Goal: Task Accomplishment & Management: Manage account settings

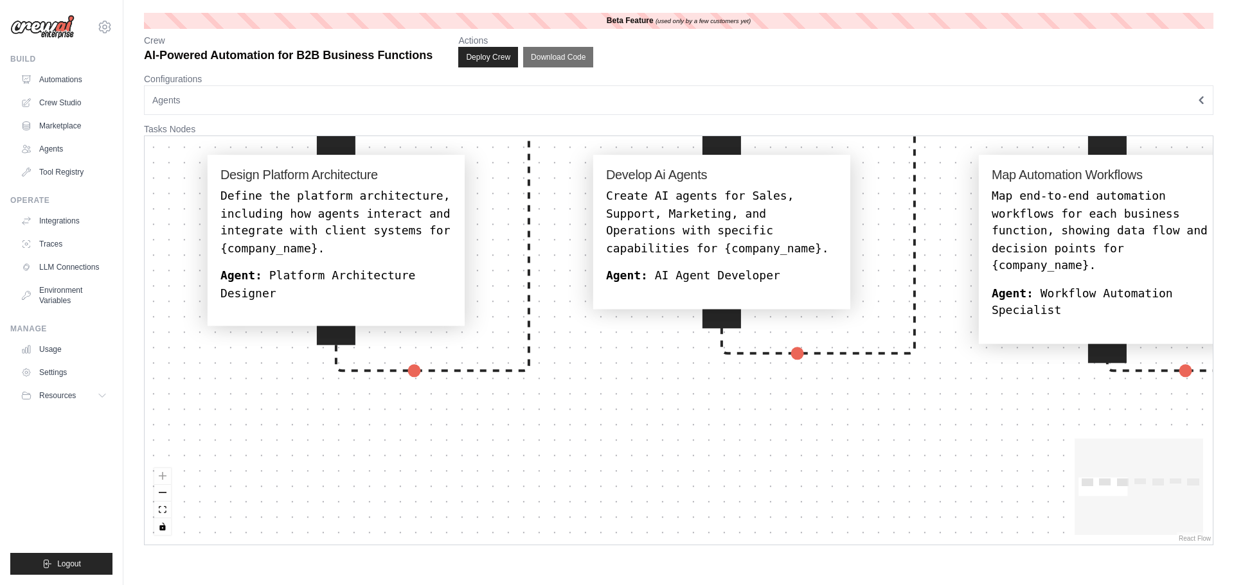
drag, startPoint x: 312, startPoint y: 307, endPoint x: 432, endPoint y: 532, distance: 255.6
click at [432, 532] on div "Design Platform Architecture Define the platform architecture, including how ag…" at bounding box center [679, 340] width 1068 height 409
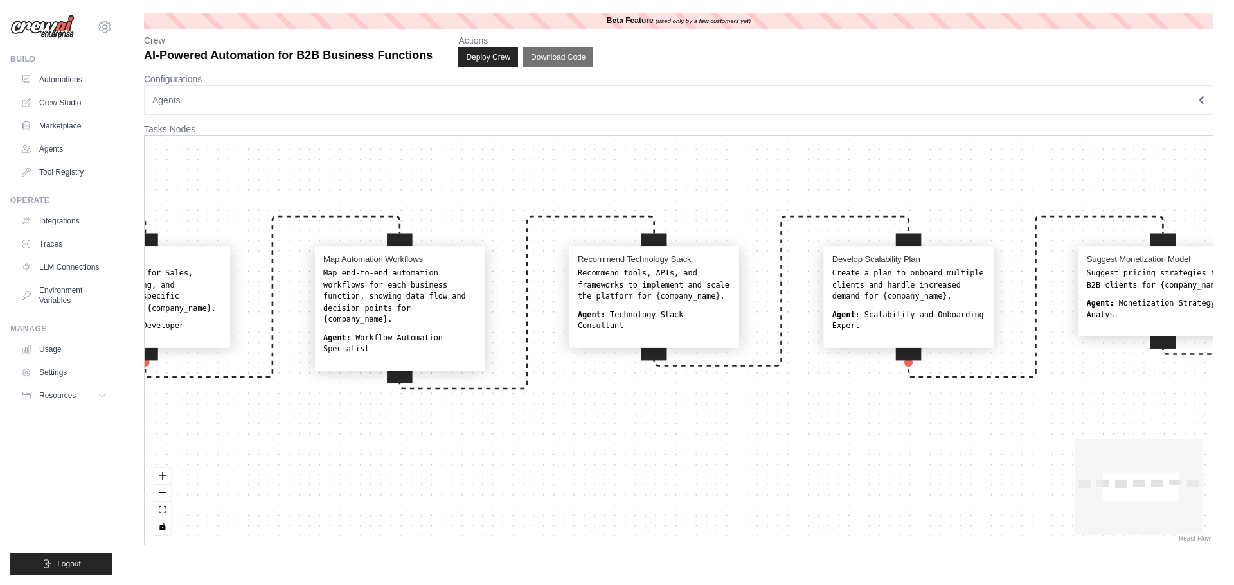
drag, startPoint x: 734, startPoint y: 472, endPoint x: 271, endPoint y: 466, distance: 463.3
click at [271, 466] on div "Design Platform Architecture Define the platform architecture, including how ag…" at bounding box center [679, 340] width 1068 height 409
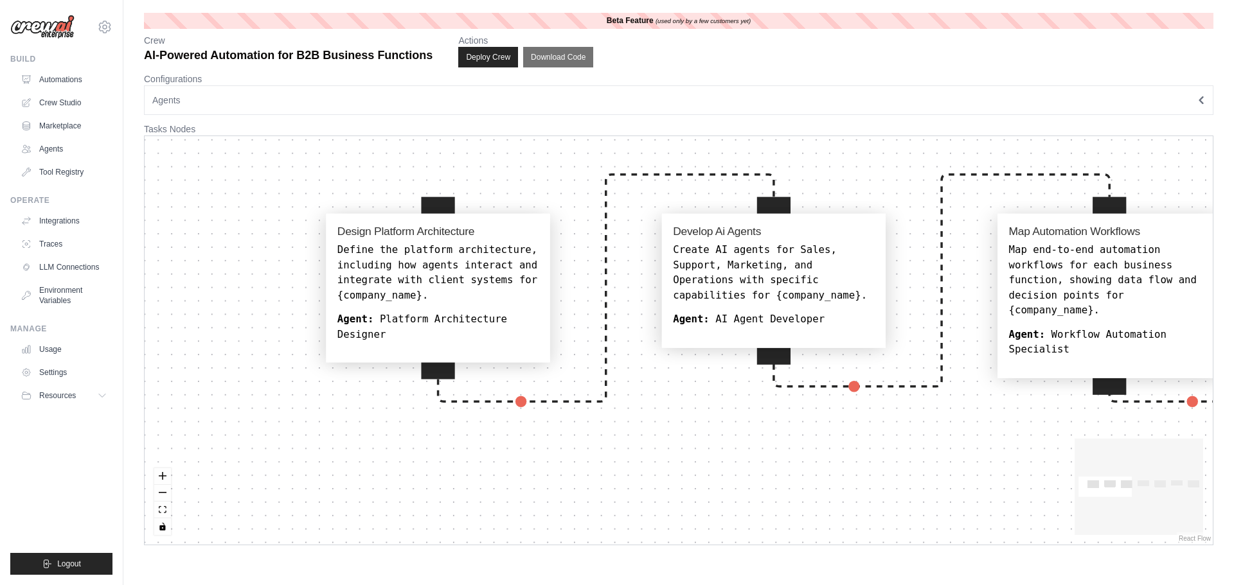
drag, startPoint x: 273, startPoint y: 413, endPoint x: 628, endPoint y: 445, distance: 356.1
click at [628, 445] on div "Design Platform Architecture Define the platform architecture, including how ag…" at bounding box center [679, 340] width 1068 height 409
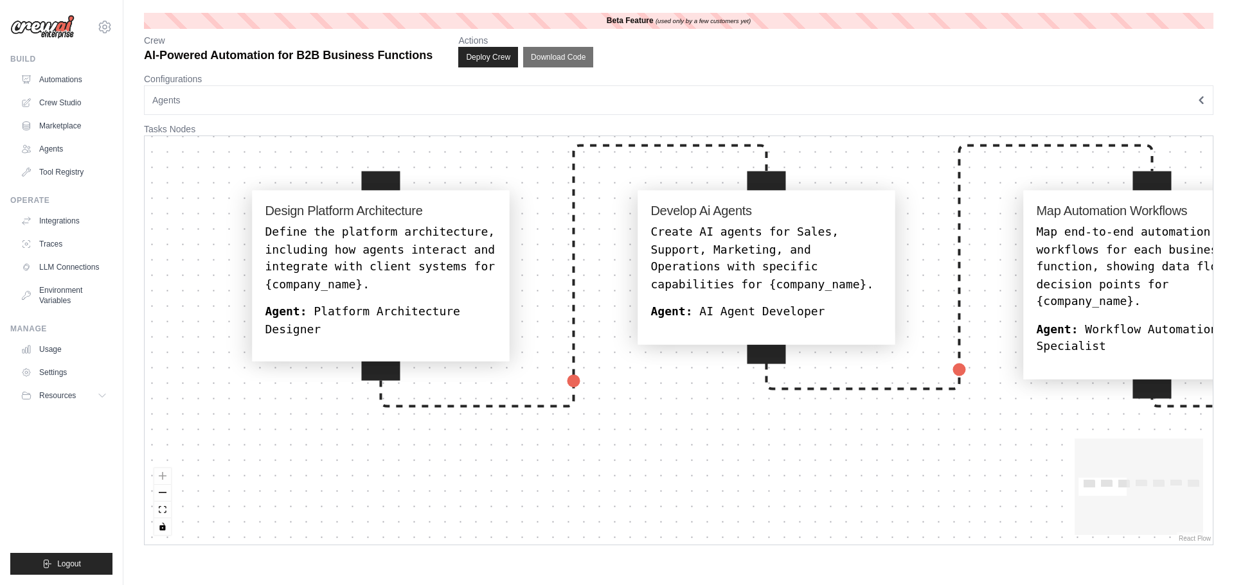
drag, startPoint x: 664, startPoint y: 506, endPoint x: 427, endPoint y: 463, distance: 240.2
click at [439, 473] on div "Design Platform Architecture Define the platform architecture, including how ag…" at bounding box center [679, 340] width 1068 height 409
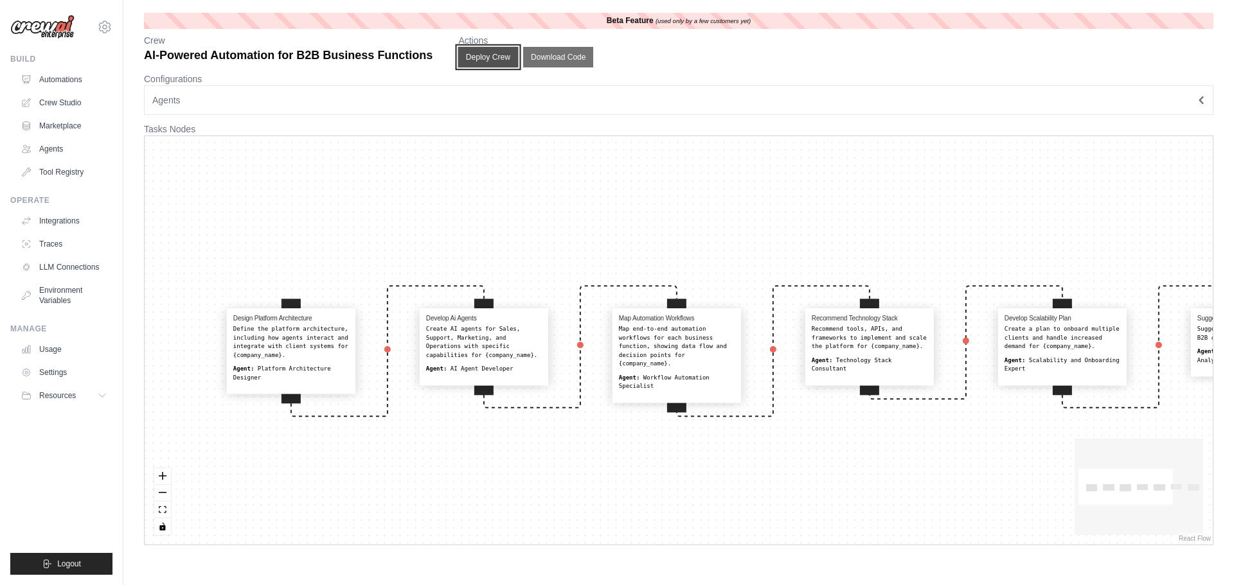
click at [483, 55] on button "Deploy Crew" at bounding box center [488, 57] width 60 height 21
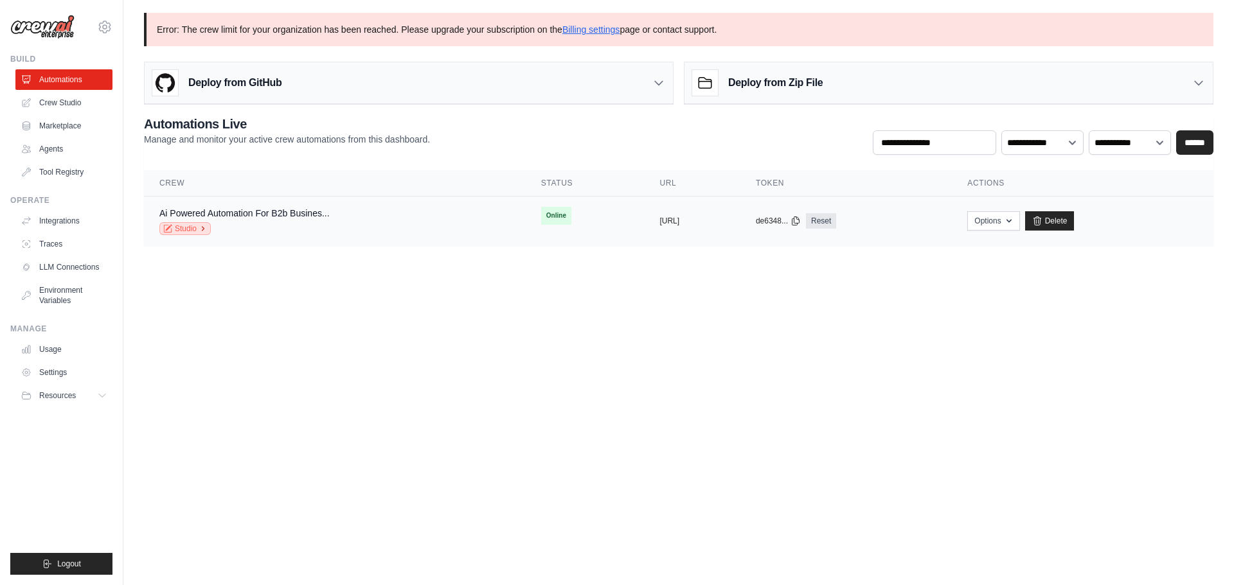
click at [170, 229] on icon at bounding box center [167, 228] width 9 height 9
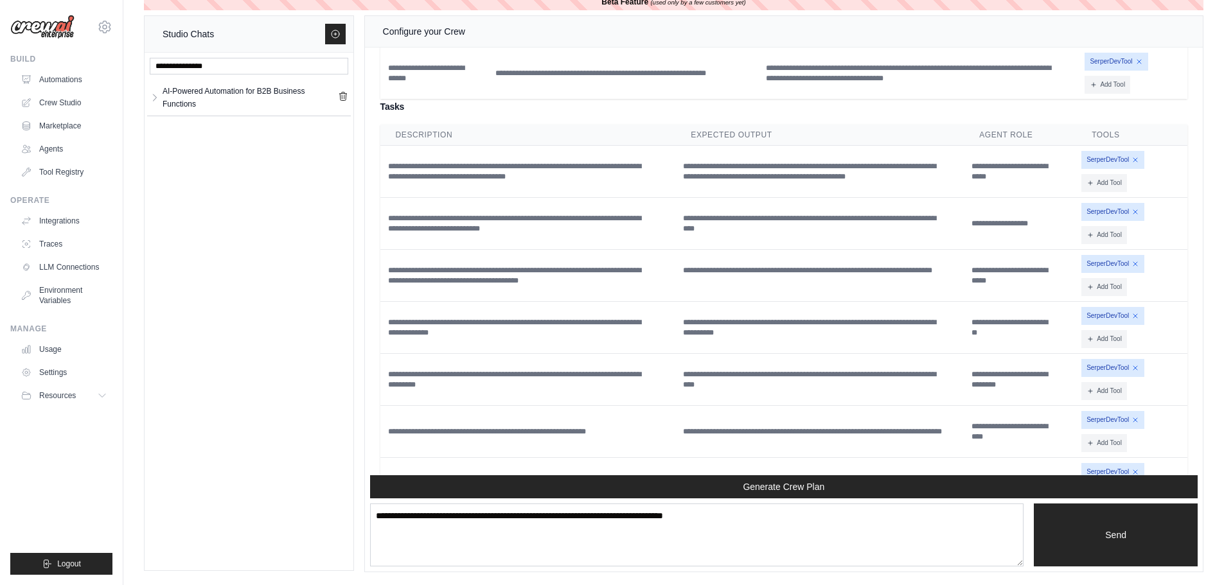
scroll to position [3027, 0]
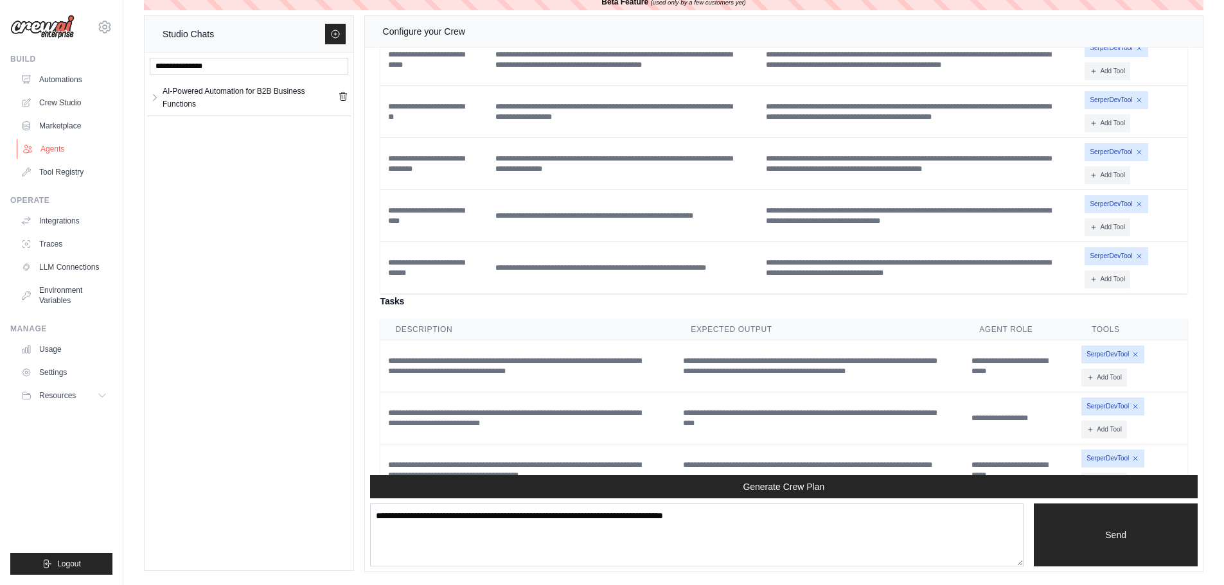
click at [53, 151] on link "Agents" at bounding box center [65, 149] width 97 height 21
click at [48, 149] on link "Agents" at bounding box center [65, 149] width 97 height 21
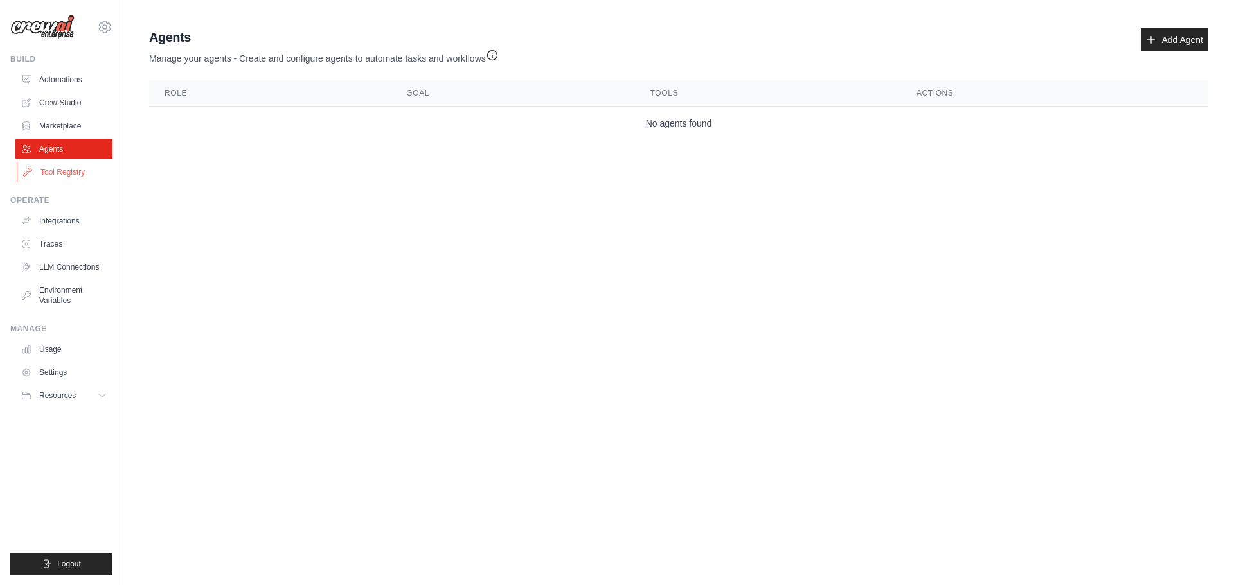
click at [67, 173] on link "Tool Registry" at bounding box center [65, 172] width 97 height 21
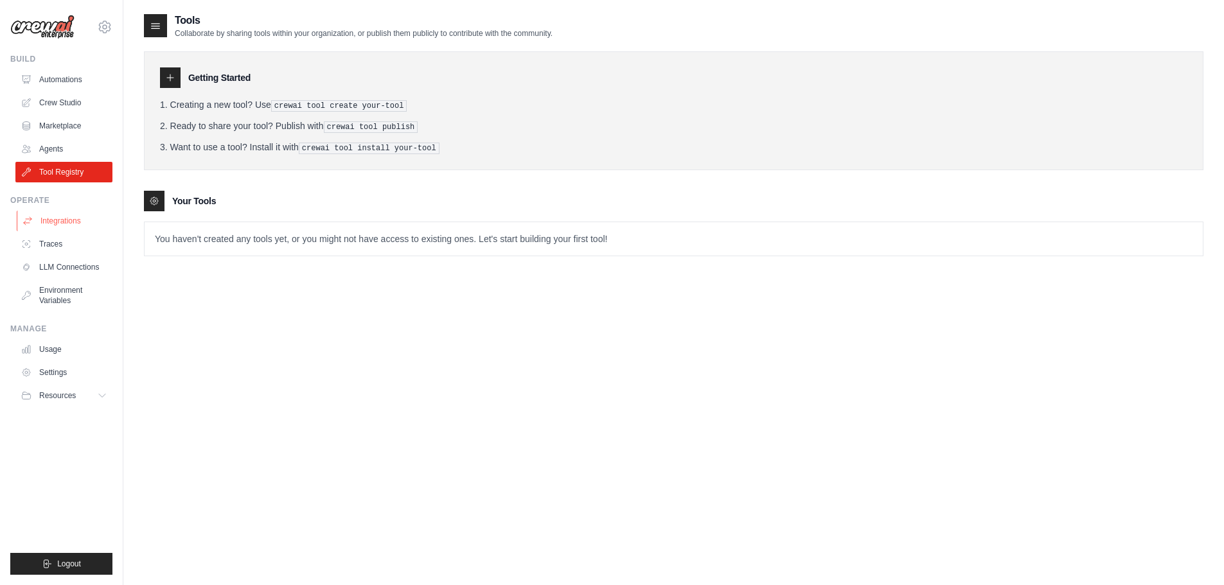
click at [64, 215] on link "Integrations" at bounding box center [65, 221] width 97 height 21
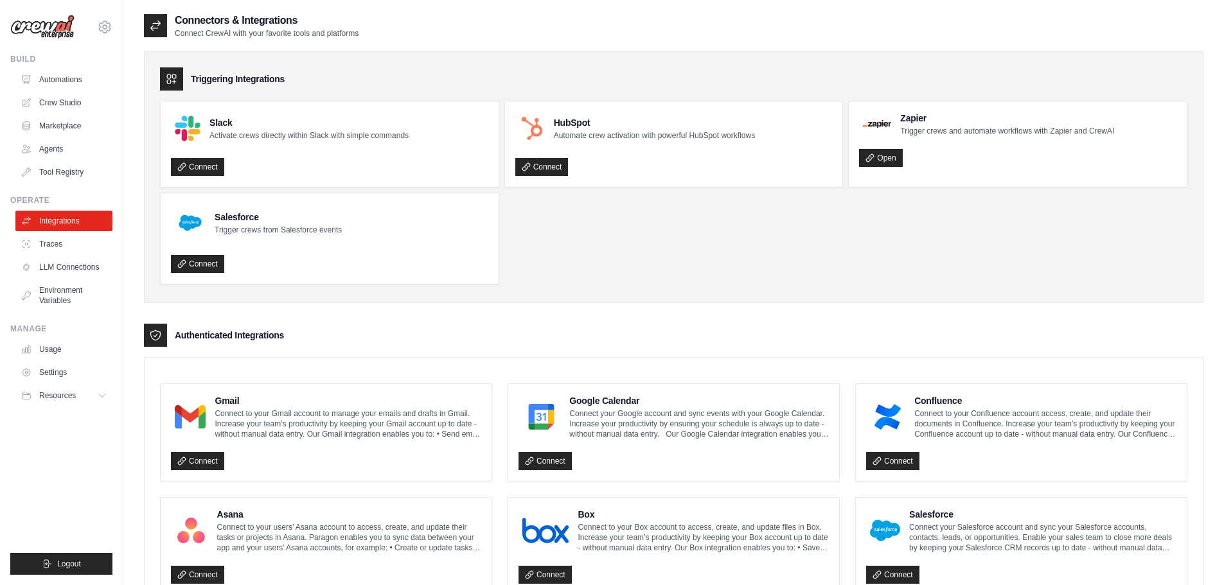
drag, startPoint x: 212, startPoint y: 123, endPoint x: 474, endPoint y: 162, distance: 265.1
click at [474, 162] on div "Slack Activate crews directly within Slack with simple commands Connect" at bounding box center [329, 144] width 317 height 65
drag, startPoint x: 549, startPoint y: 127, endPoint x: 800, endPoint y: 136, distance: 251.4
click at [721, 135] on div "HubSpot Automate crew activation with powerful HubSpot workflows" at bounding box center [635, 128] width 240 height 33
drag, startPoint x: 875, startPoint y: 112, endPoint x: 1019, endPoint y: 134, distance: 145.7
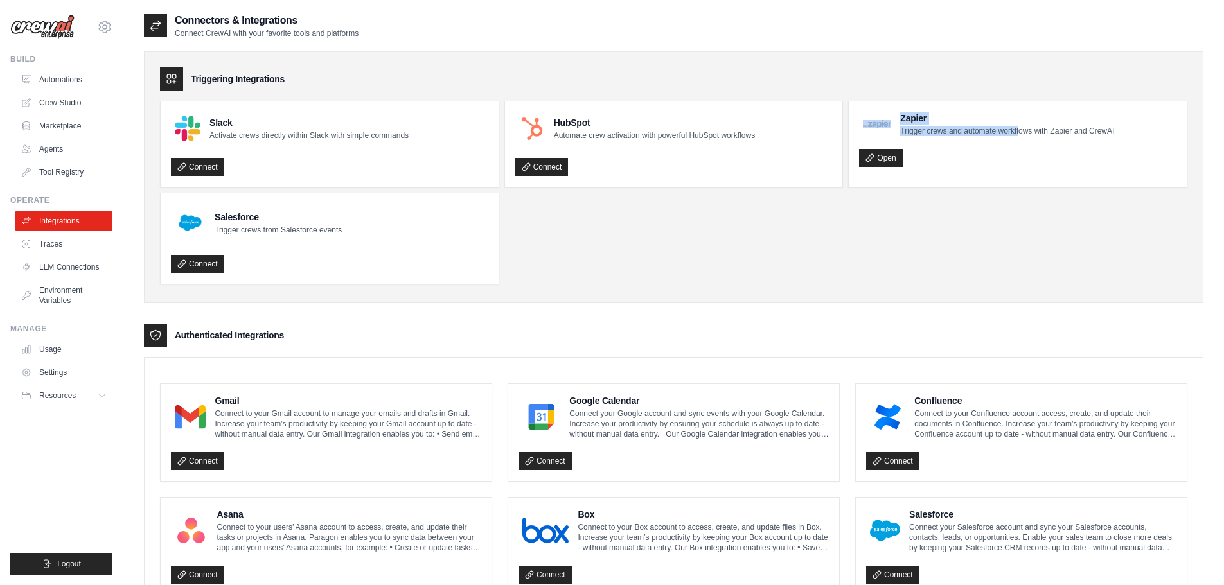
click at [1019, 134] on div "Zapier Trigger crews and automate workflows with Zapier and CrewAI" at bounding box center [986, 124] width 255 height 24
click at [769, 228] on ul "Slack Activate crews directly within Slack with simple commands Connect HubSpot…" at bounding box center [673, 193] width 1027 height 184
click at [212, 172] on link "Connect" at bounding box center [197, 167] width 53 height 18
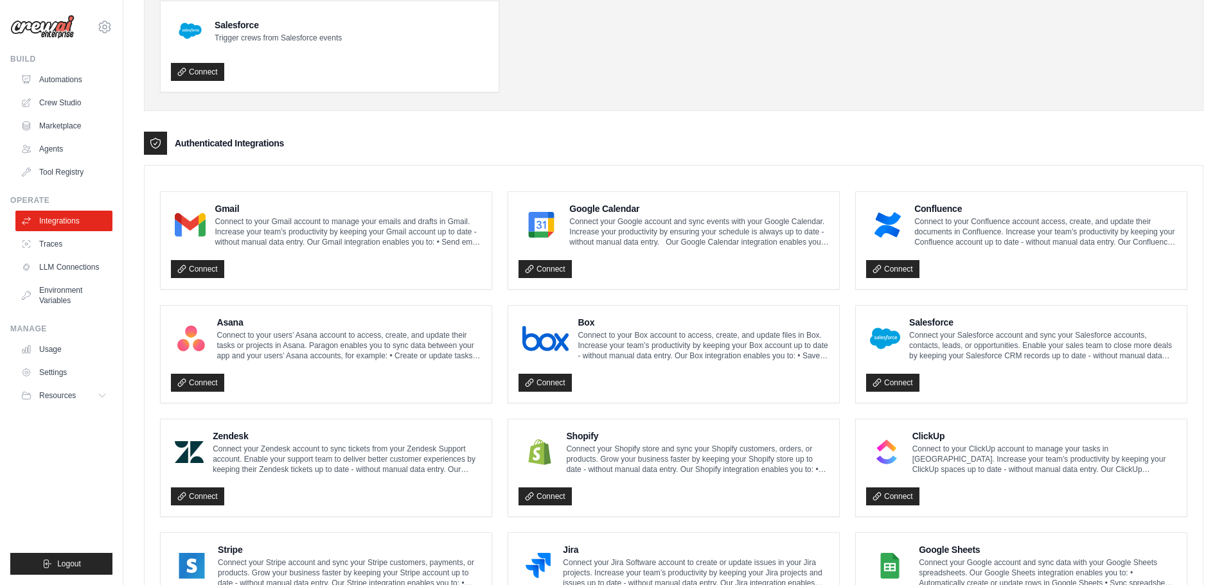
scroll to position [193, 0]
click at [46, 78] on link "Automations" at bounding box center [65, 79] width 97 height 21
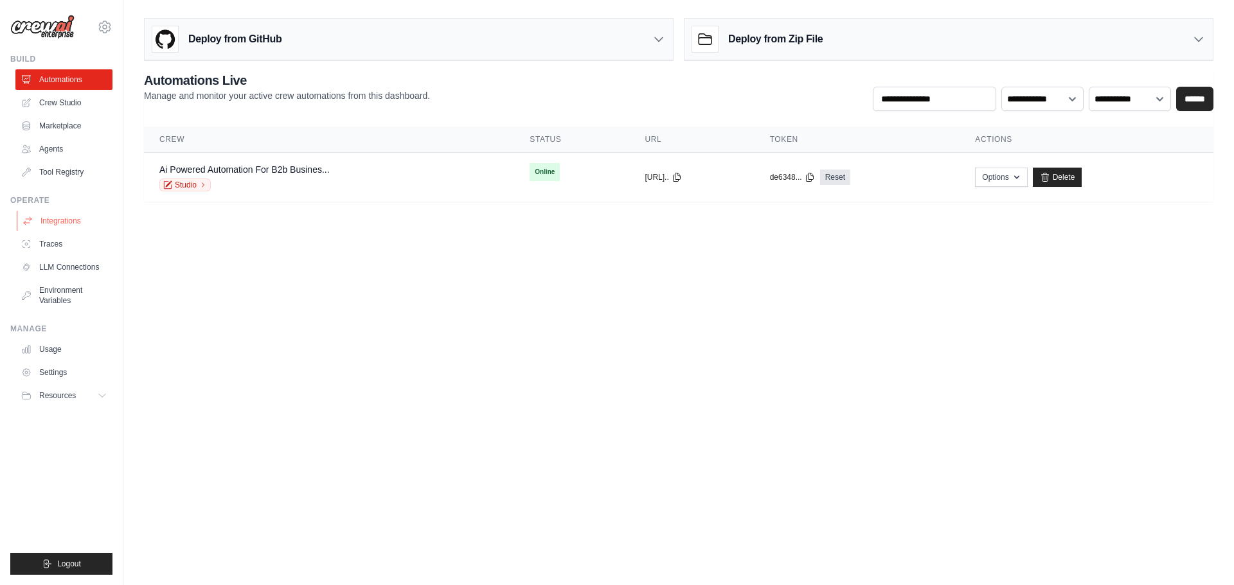
click at [67, 217] on link "Integrations" at bounding box center [65, 221] width 97 height 21
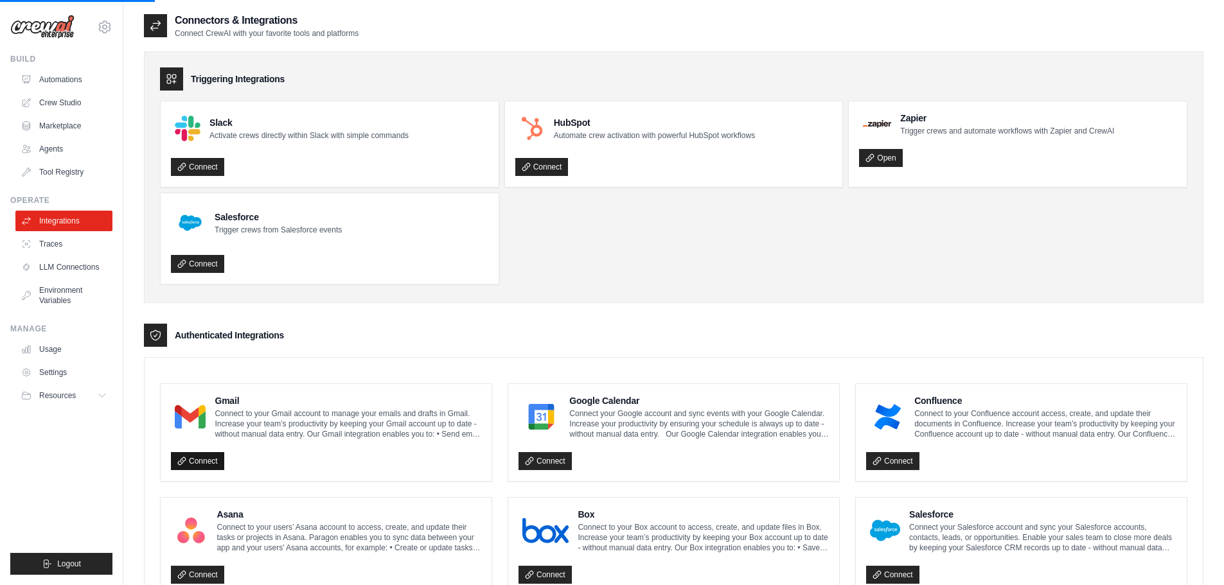
click at [196, 465] on link "Connect" at bounding box center [197, 461] width 53 height 18
click at [199, 463] on link "Connect" at bounding box center [197, 461] width 53 height 18
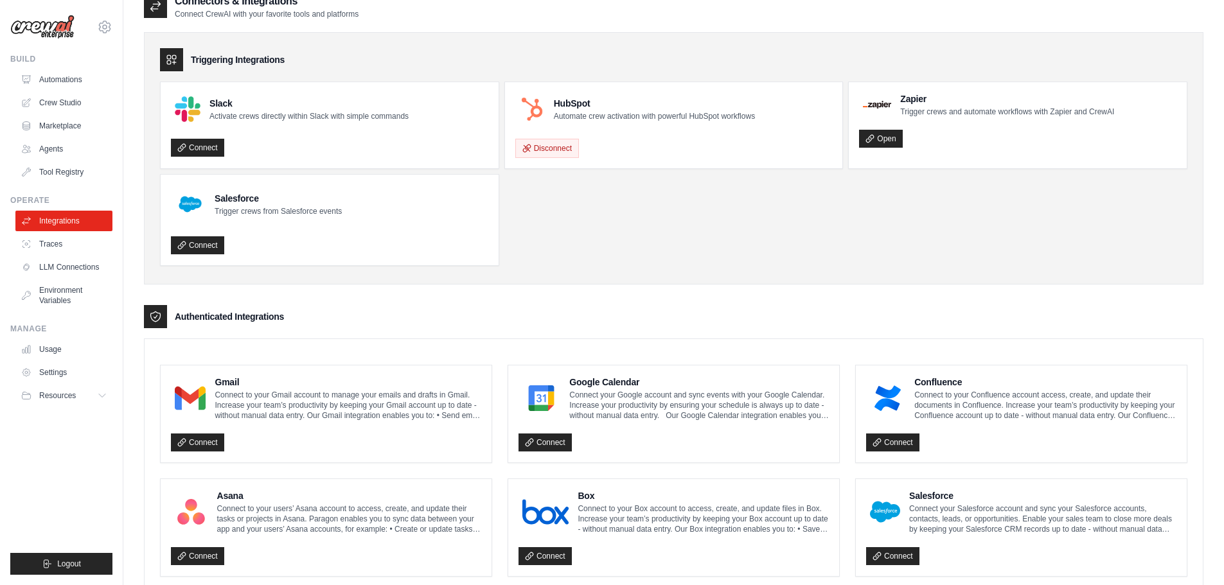
scroll to position [25, 0]
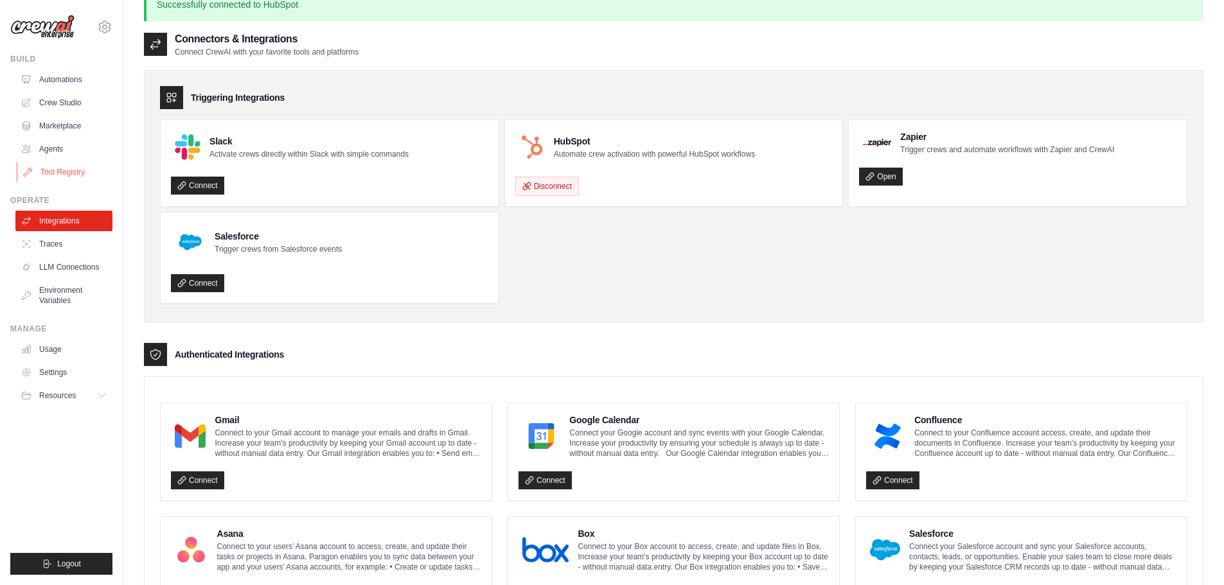
click at [47, 175] on link "Tool Registry" at bounding box center [65, 172] width 97 height 21
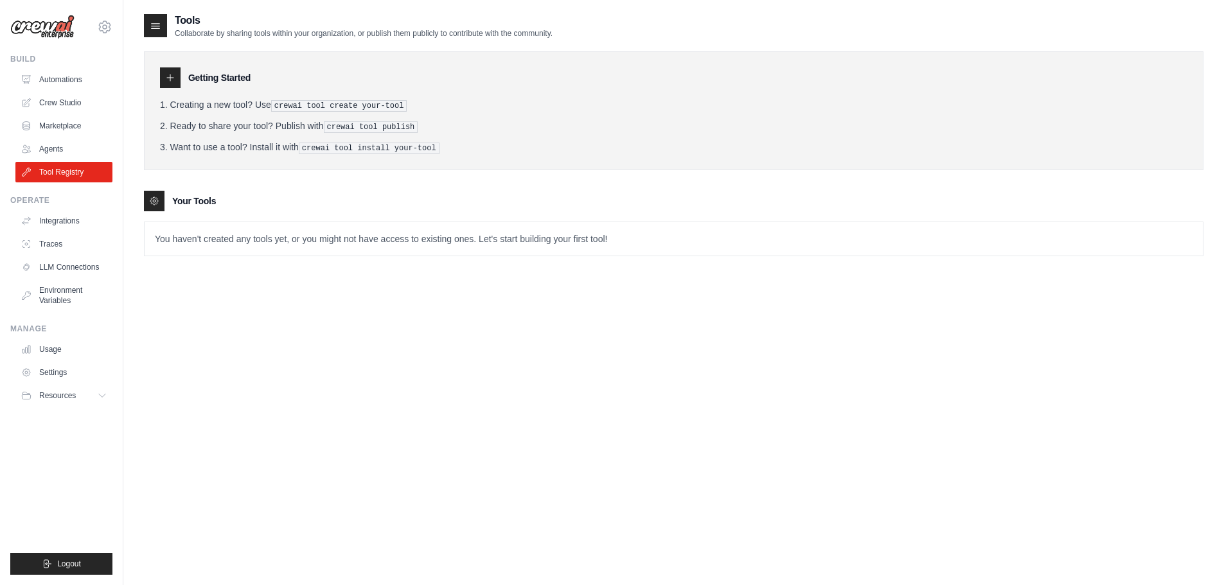
click at [198, 236] on p "You haven't created any tools yet, or you might not have access to existing one…" at bounding box center [674, 238] width 1058 height 33
click at [339, 251] on p "You haven't created any tools yet, or you might not have access to existing one…" at bounding box center [674, 238] width 1058 height 33
click at [330, 236] on p "You haven't created any tools yet, or you might not have access to existing one…" at bounding box center [674, 238] width 1058 height 33
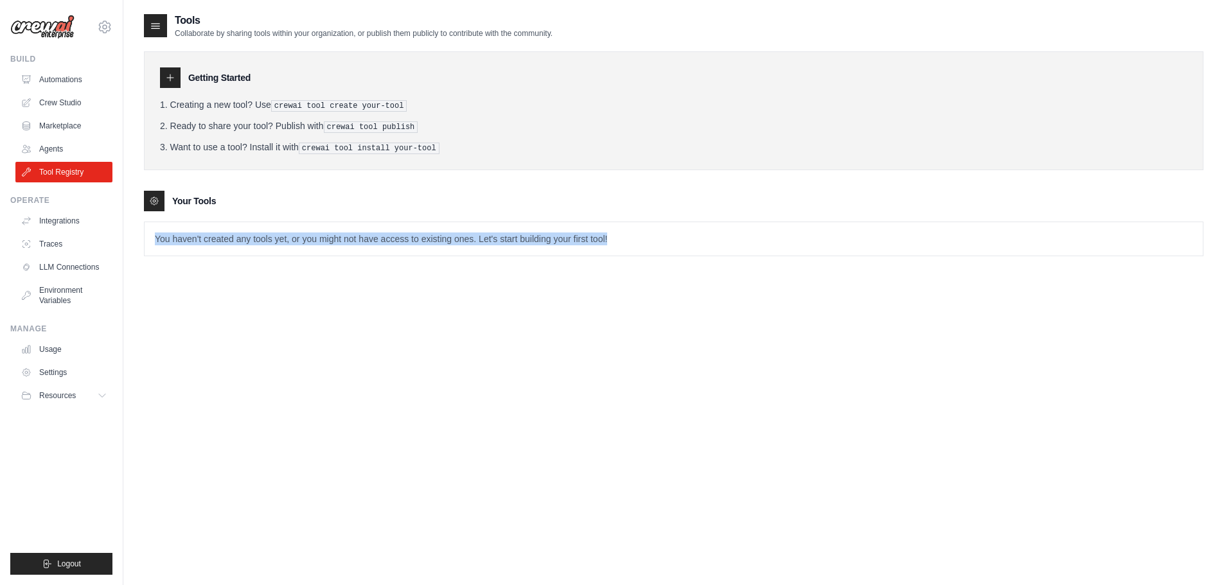
click at [330, 236] on p "You haven't created any tools yet, or you might not have access to existing one…" at bounding box center [674, 238] width 1058 height 33
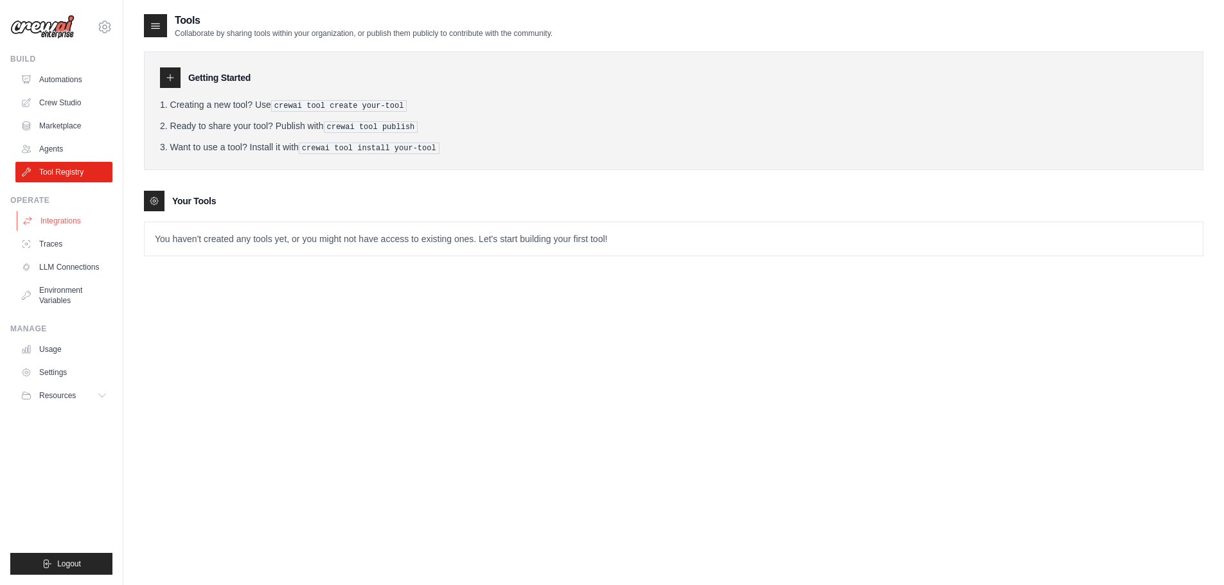
click at [61, 224] on link "Integrations" at bounding box center [65, 221] width 97 height 21
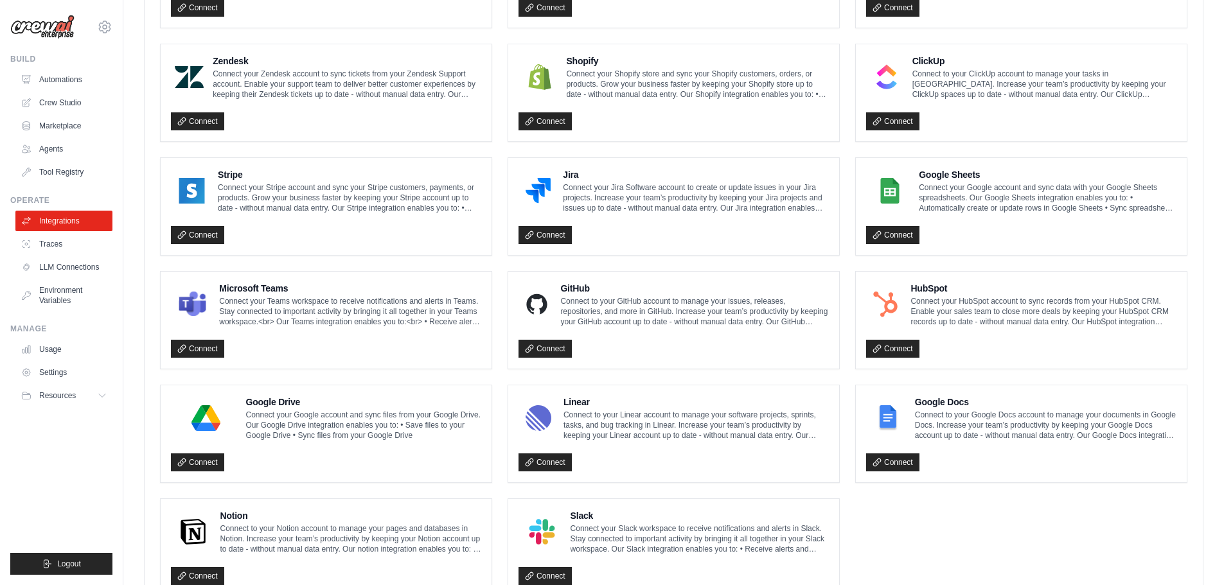
scroll to position [578, 0]
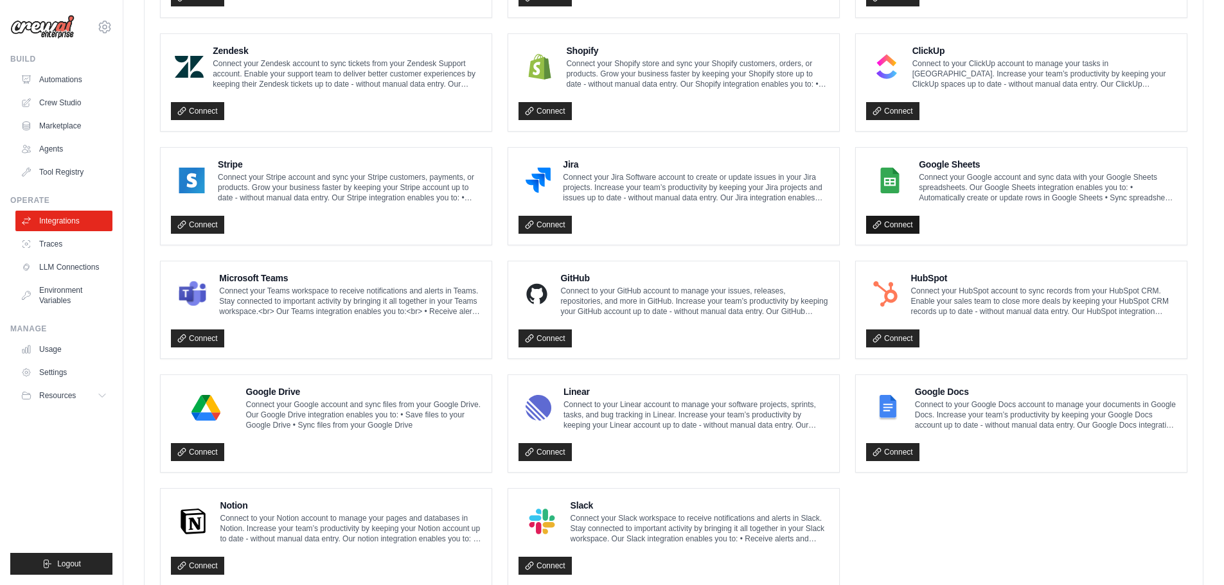
click at [909, 229] on link "Connect" at bounding box center [892, 225] width 53 height 18
click at [887, 226] on link "Connect" at bounding box center [892, 225] width 53 height 18
click at [906, 222] on link "Connect" at bounding box center [892, 225] width 53 height 18
click at [910, 451] on link "Connect" at bounding box center [892, 452] width 53 height 18
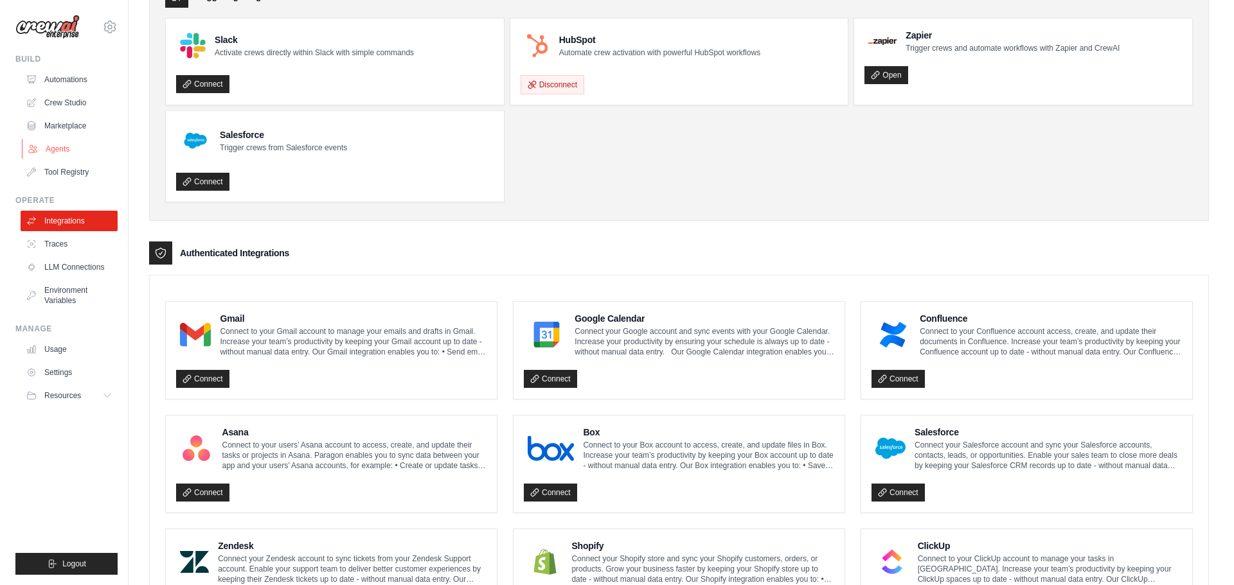
scroll to position [0, 0]
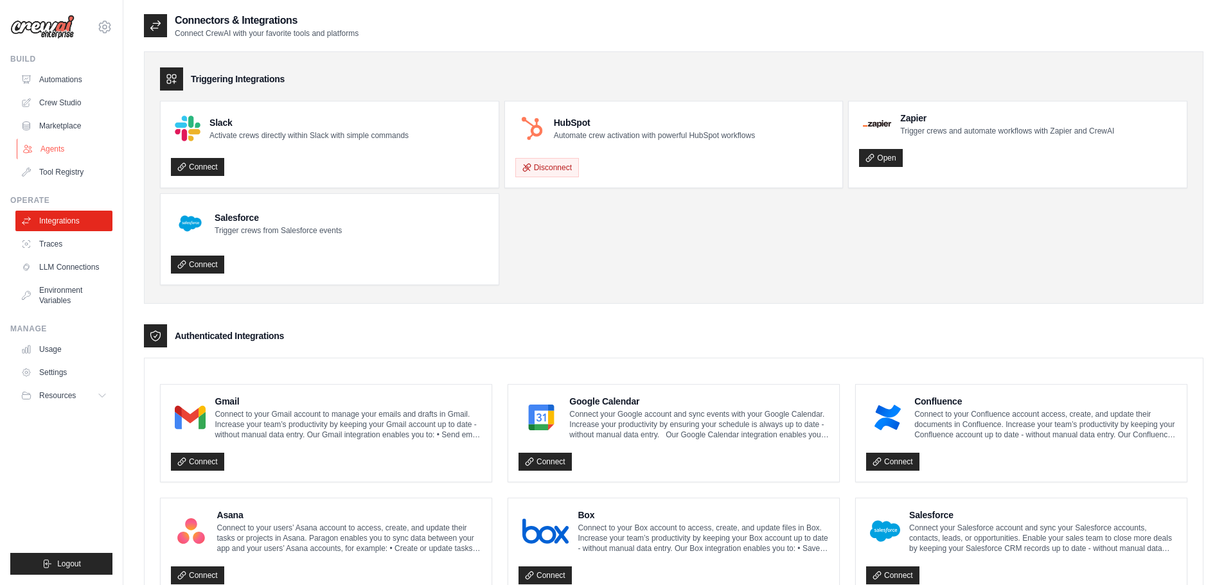
click at [31, 148] on icon at bounding box center [27, 149] width 10 height 10
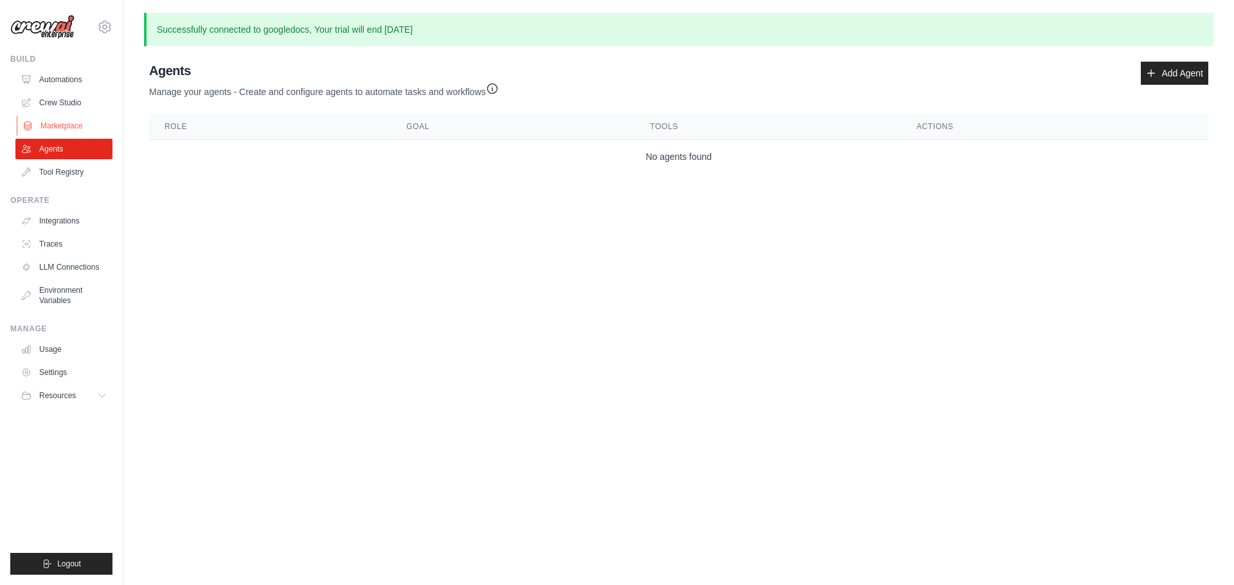
click at [73, 128] on link "Marketplace" at bounding box center [65, 126] width 97 height 21
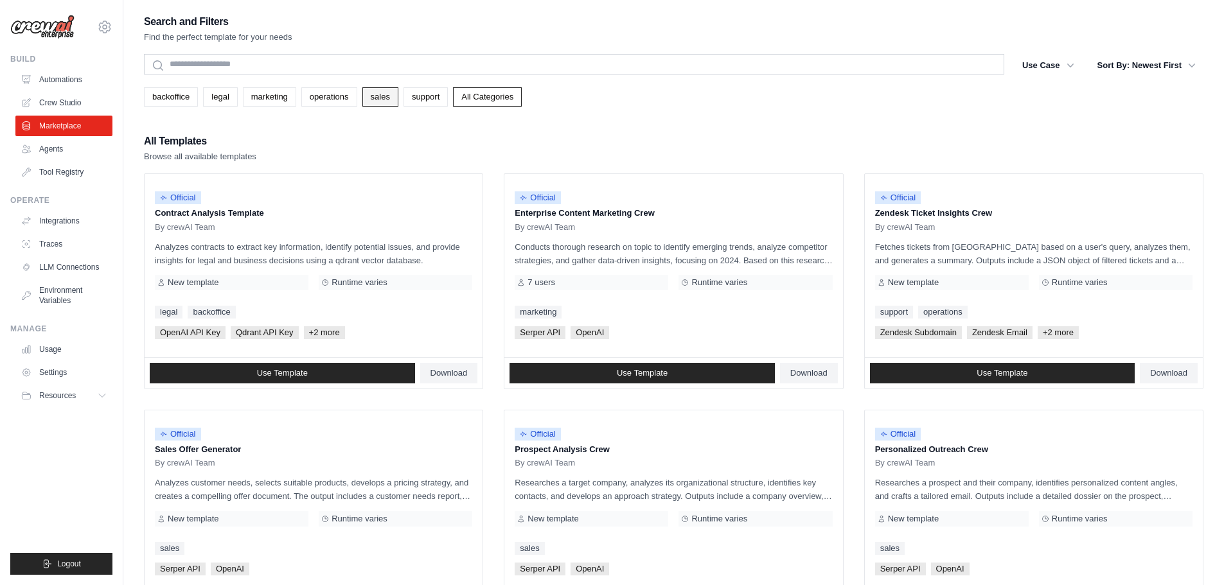
click at [373, 90] on link "sales" at bounding box center [380, 96] width 36 height 19
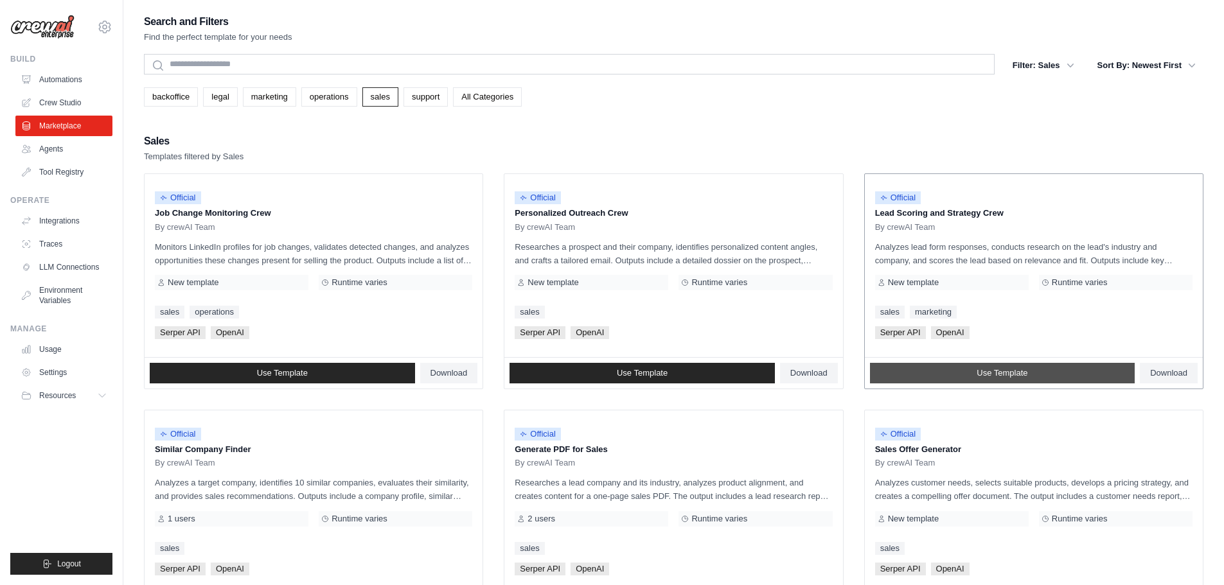
click at [1041, 372] on link "Use Template" at bounding box center [1002, 373] width 265 height 21
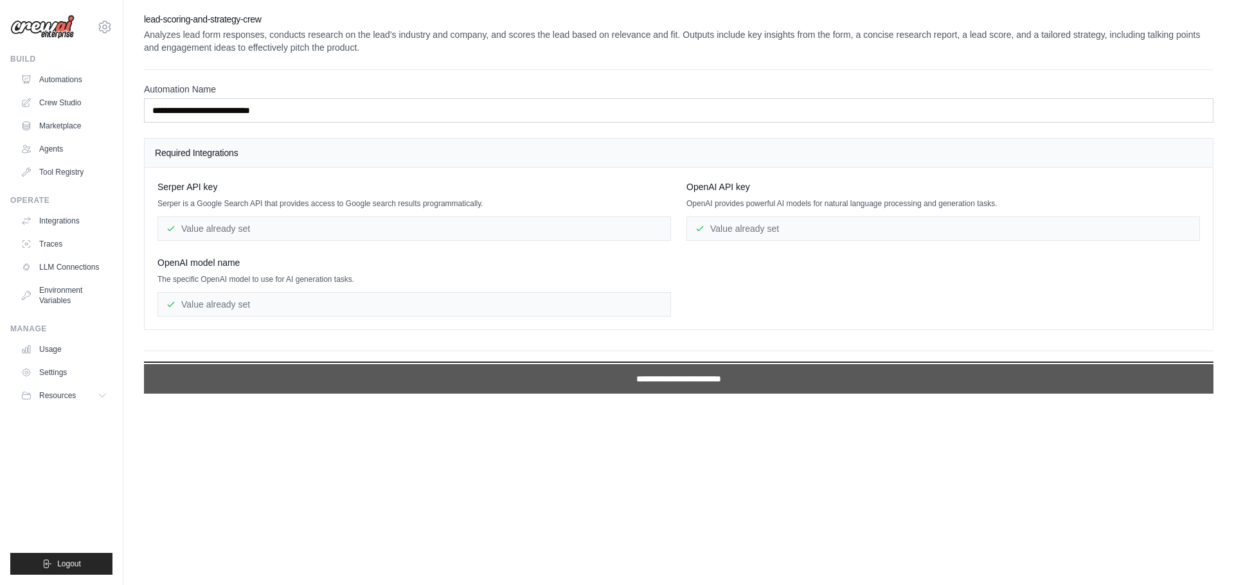
click at [691, 384] on input "**********" at bounding box center [678, 379] width 1069 height 30
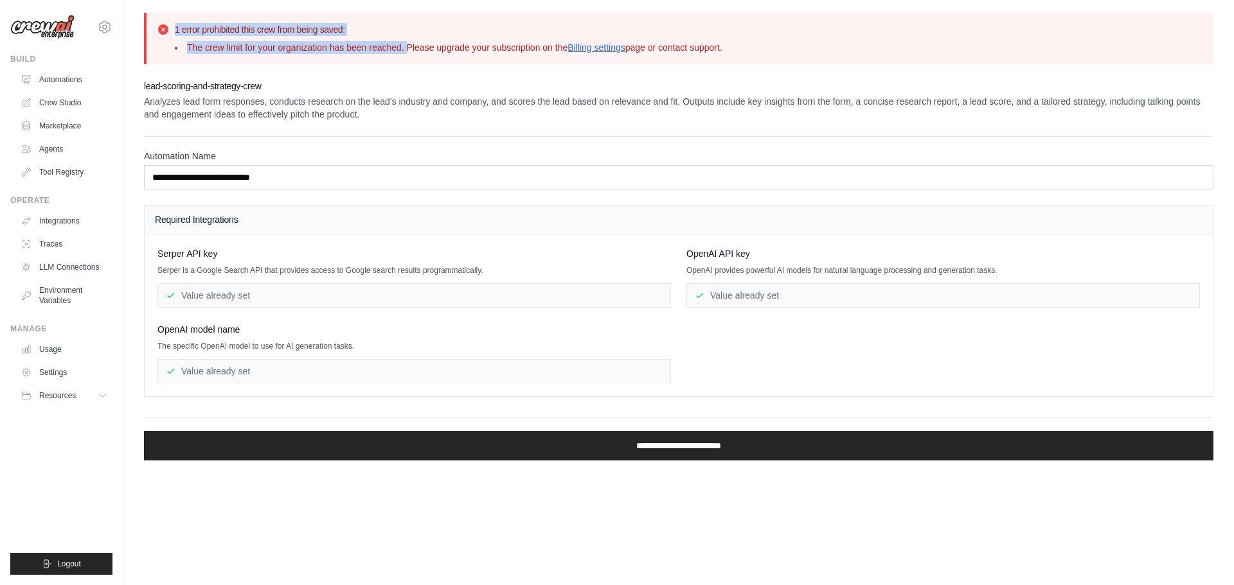
drag, startPoint x: 164, startPoint y: 28, endPoint x: 407, endPoint y: 39, distance: 243.8
click at [407, 39] on div "1 error prohibited this crew from being saved: The crew limit for your organiza…" at bounding box center [680, 38] width 1046 height 31
click at [410, 40] on div "1 error prohibited this crew from being saved: The crew limit for your organiza…" at bounding box center [448, 38] width 547 height 31
click at [609, 47] on link "Billing settings" at bounding box center [596, 47] width 58 height 10
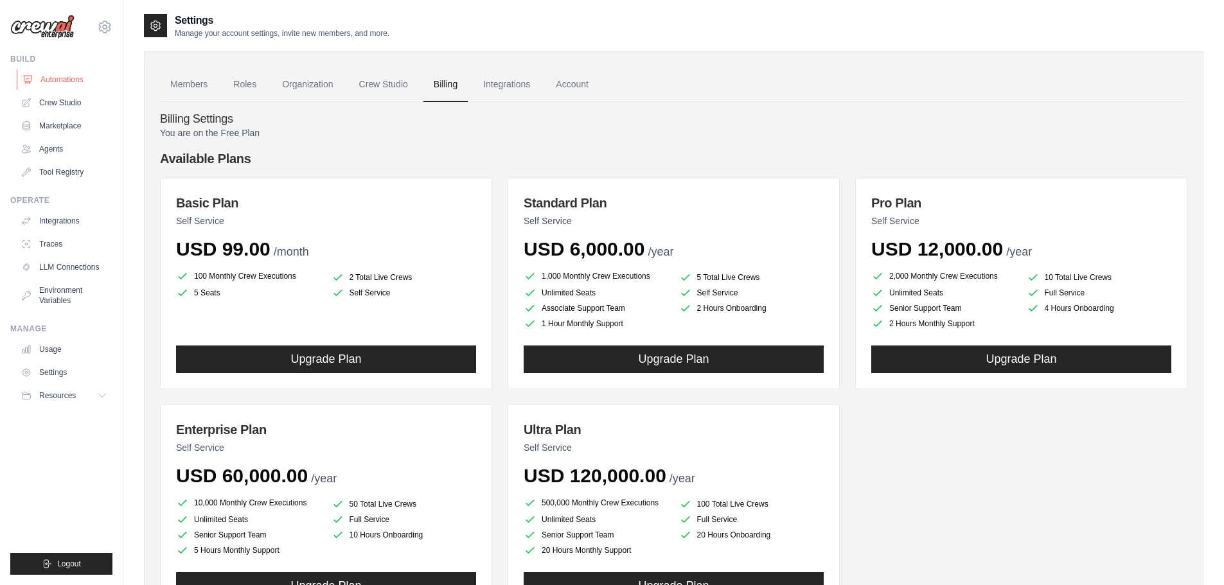
click at [64, 73] on link "Automations" at bounding box center [65, 79] width 97 height 21
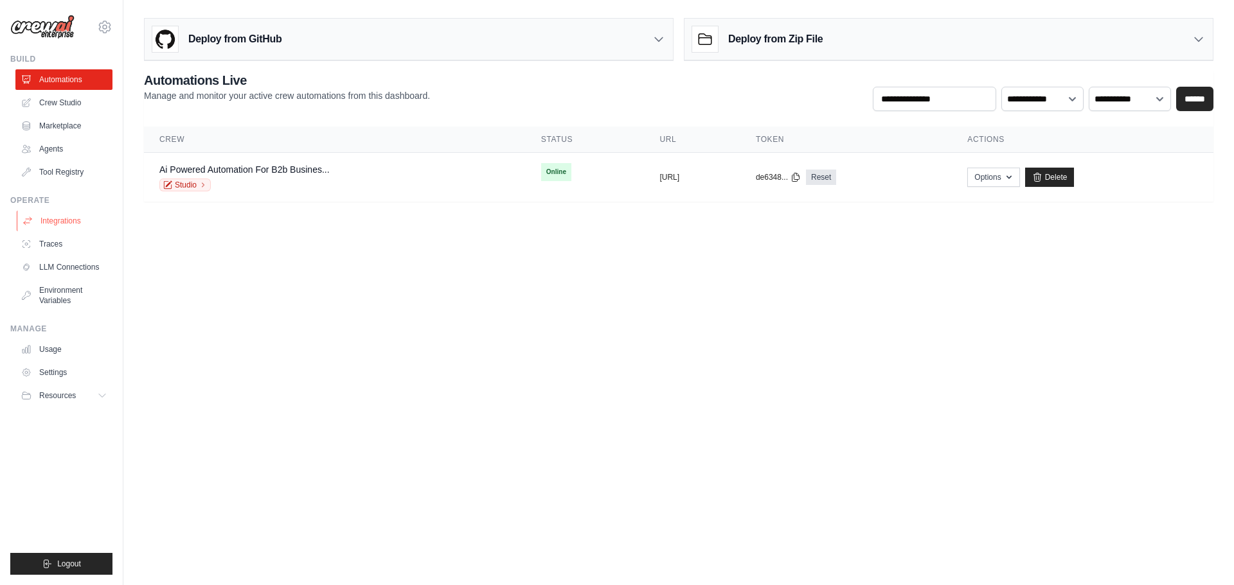
click at [69, 222] on link "Integrations" at bounding box center [65, 221] width 97 height 21
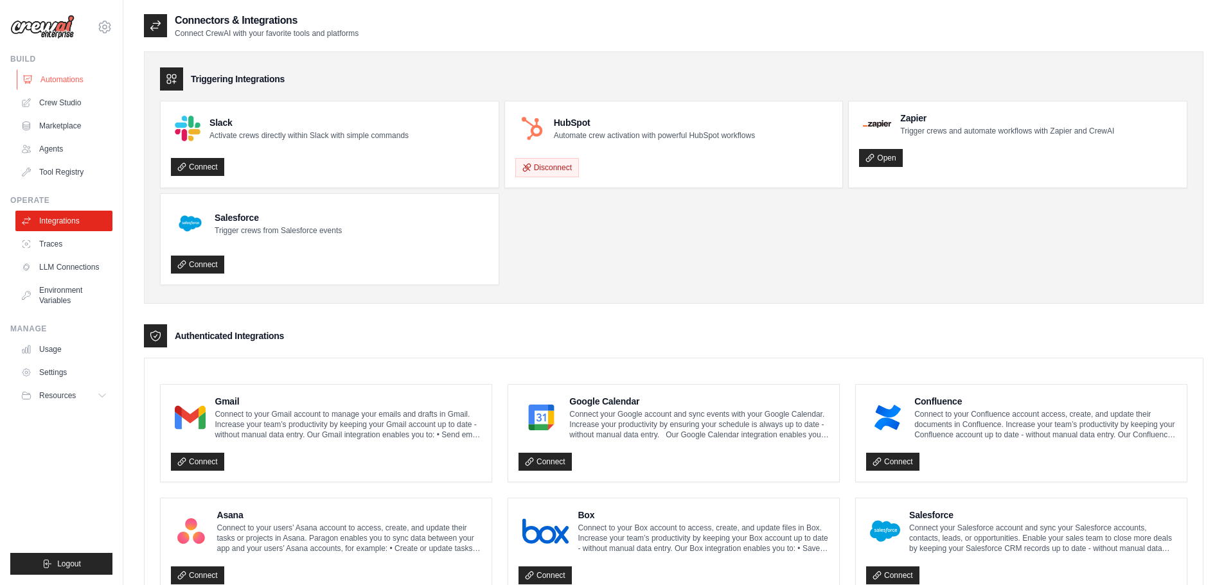
click at [40, 89] on link "Automations" at bounding box center [65, 79] width 97 height 21
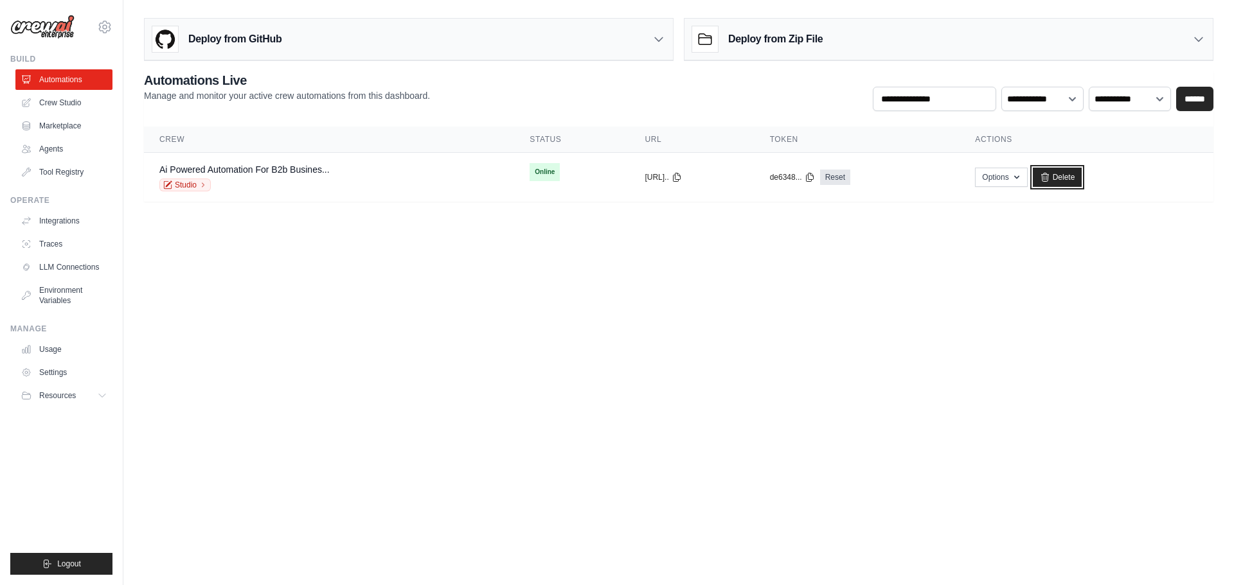
click at [1065, 176] on link "Delete" at bounding box center [1057, 177] width 49 height 19
